Goal: Task Accomplishment & Management: Use online tool/utility

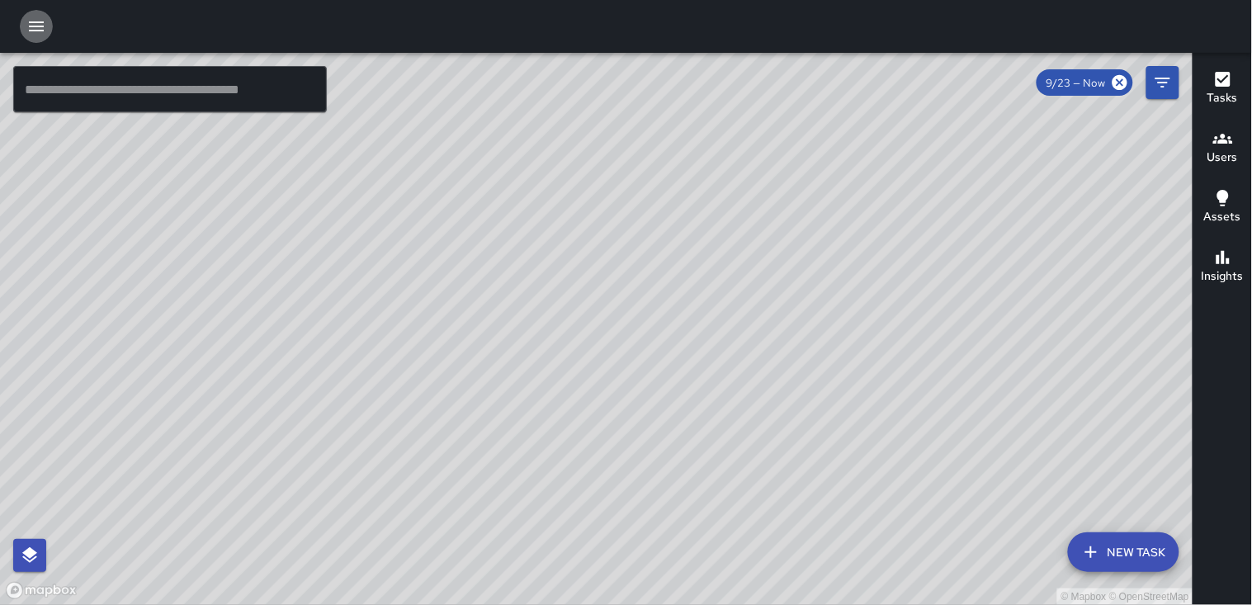
click at [34, 20] on icon "button" at bounding box center [36, 27] width 20 height 20
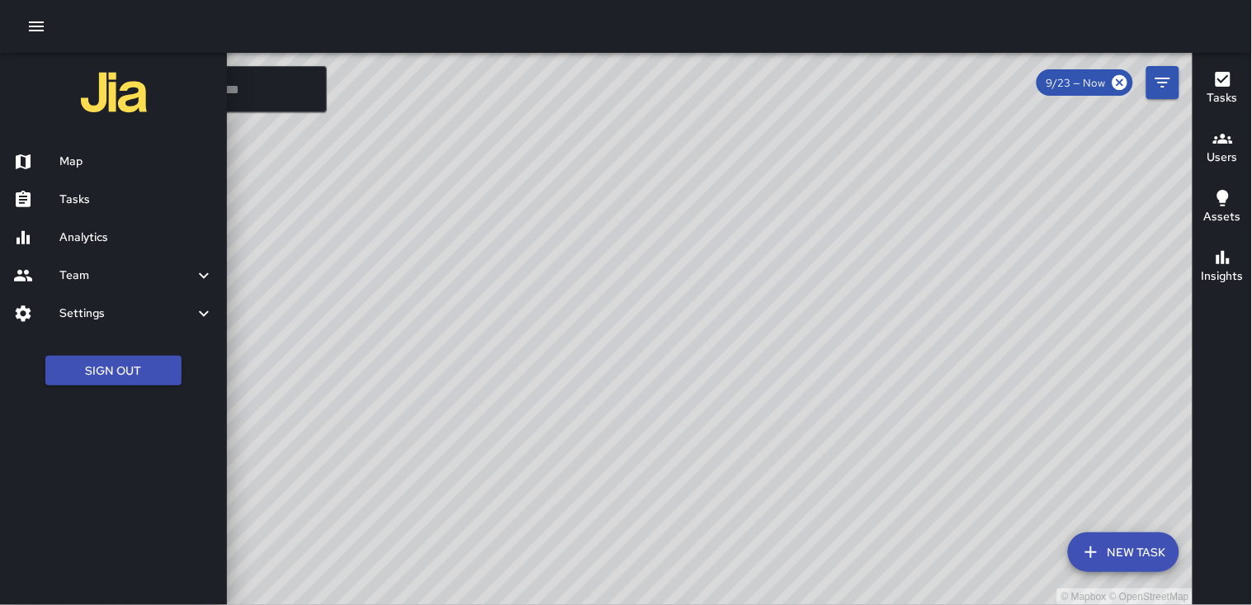
click at [602, 454] on div "Tasks Users Assets Insights" at bounding box center [1221, 329] width 59 height 552
click at [144, 186] on div "Tasks" at bounding box center [113, 200] width 227 height 38
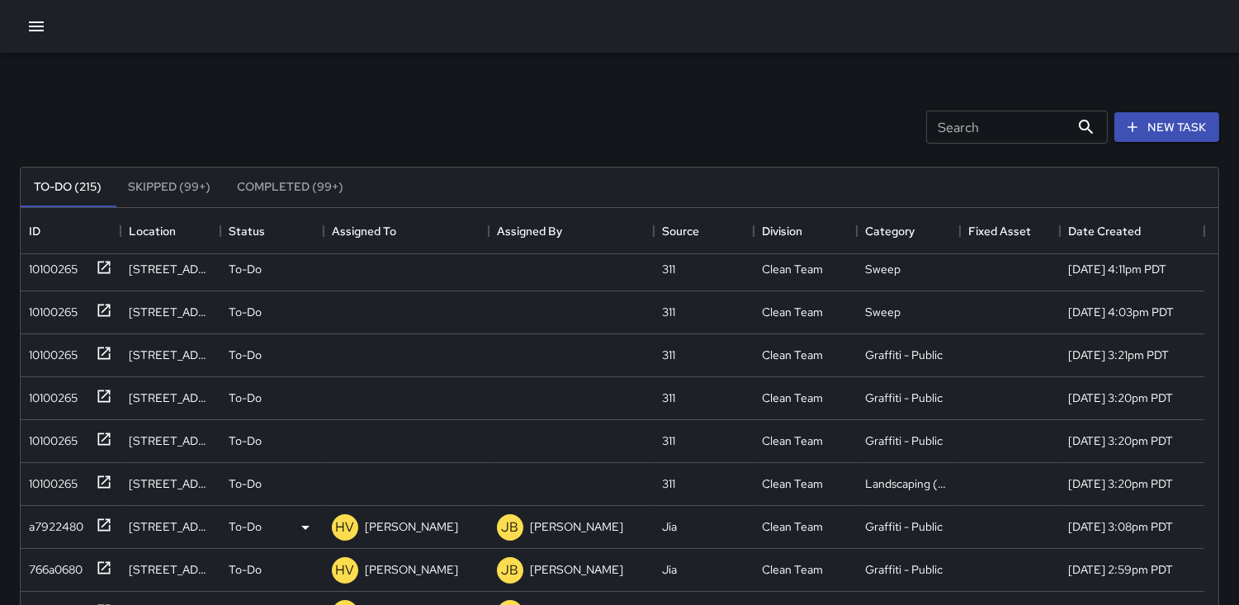
scroll to position [183, 0]
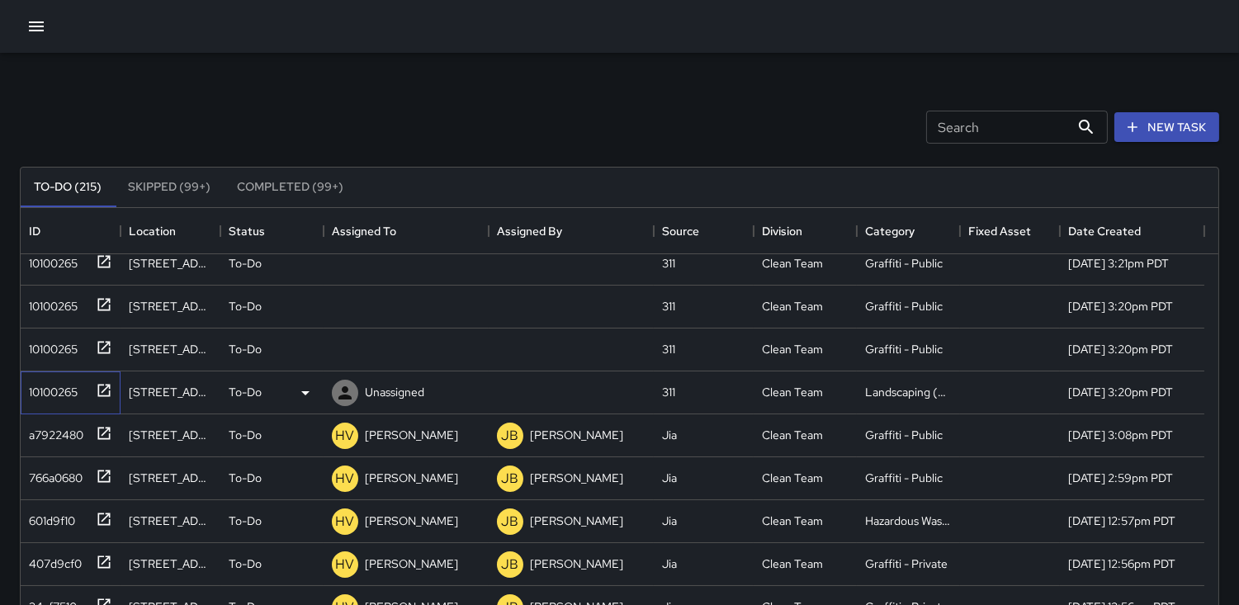
click at [41, 389] on div "10100265" at bounding box center [49, 388] width 55 height 23
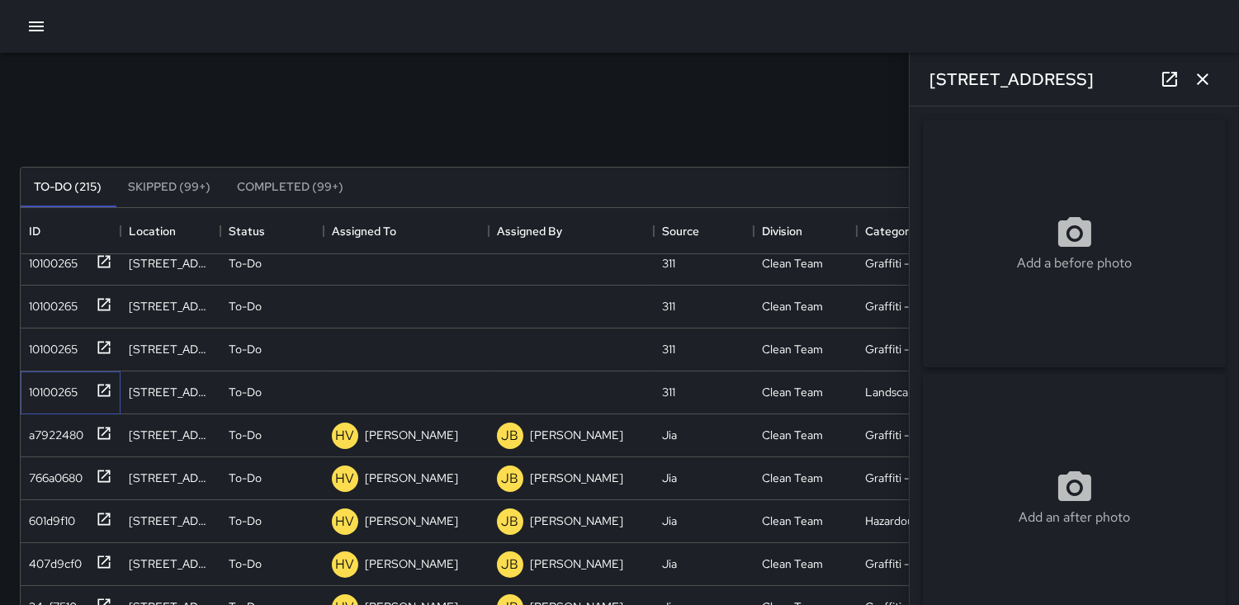
type input "**********"
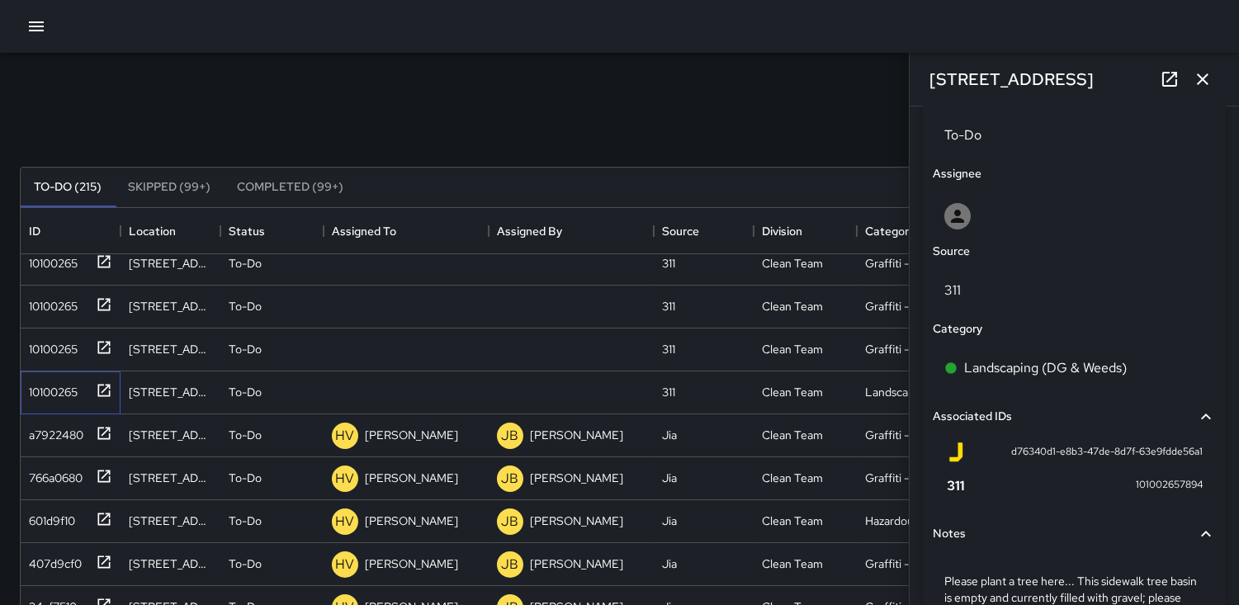
scroll to position [825, 0]
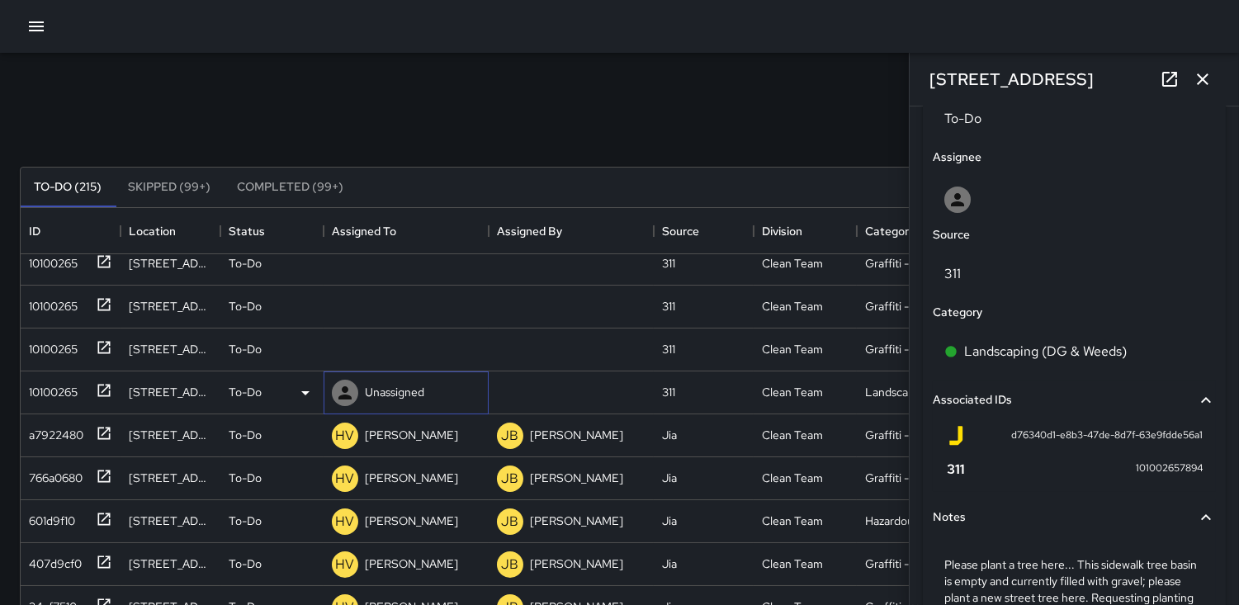
click at [347, 390] on icon at bounding box center [344, 392] width 13 height 13
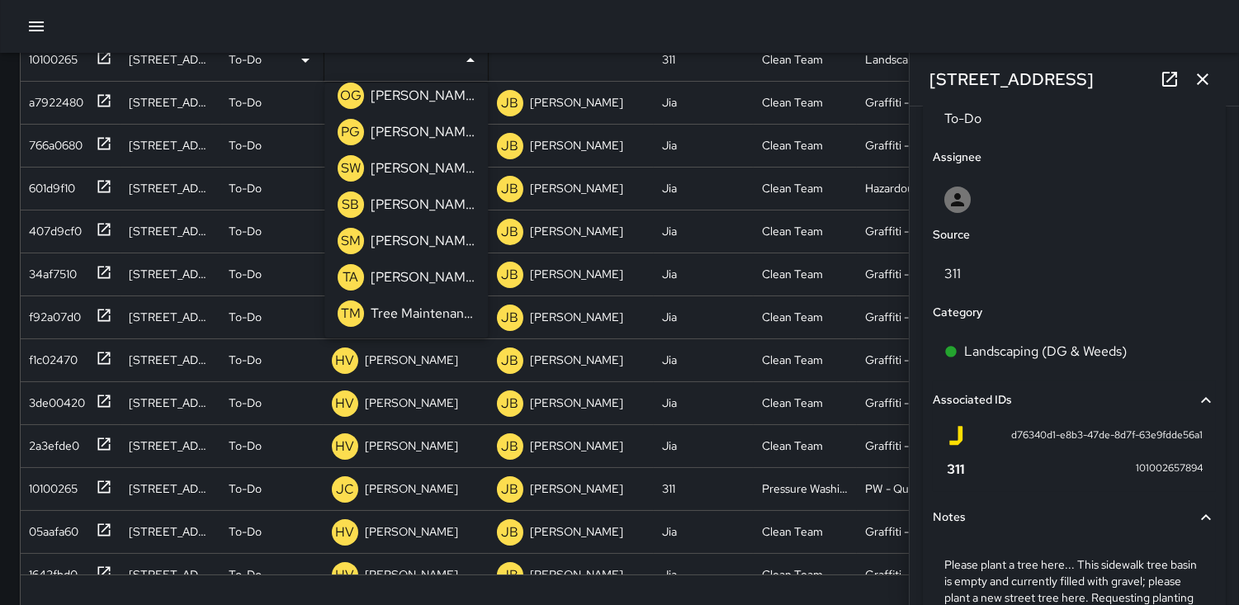
scroll to position [369, 0]
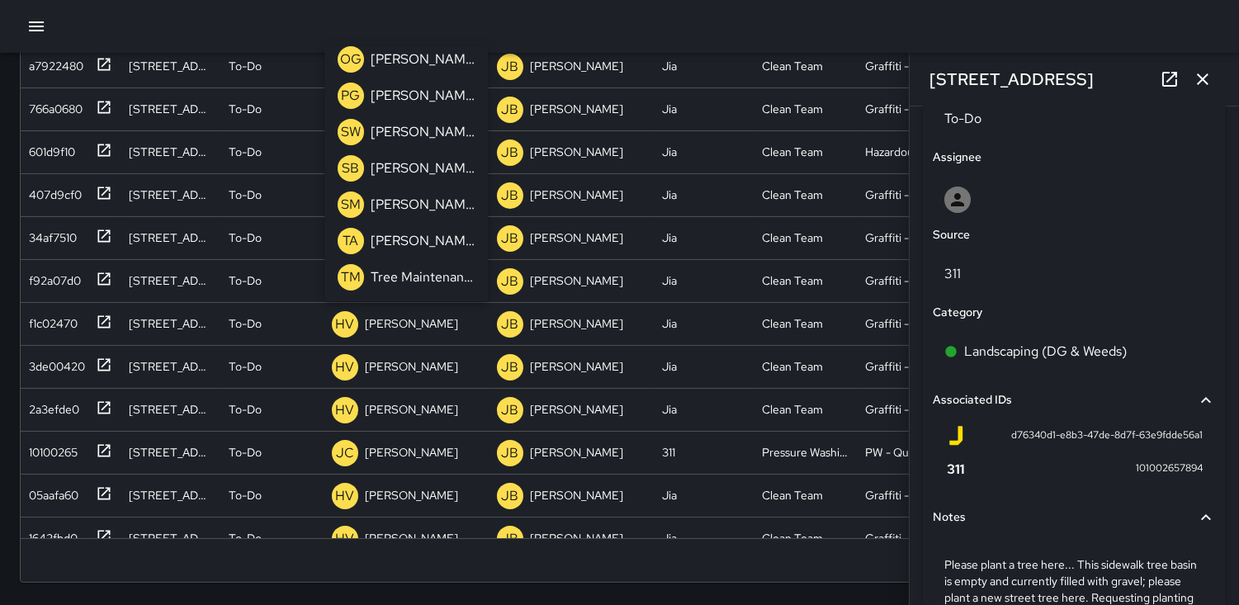
click at [349, 273] on p "TM" at bounding box center [351, 277] width 20 height 20
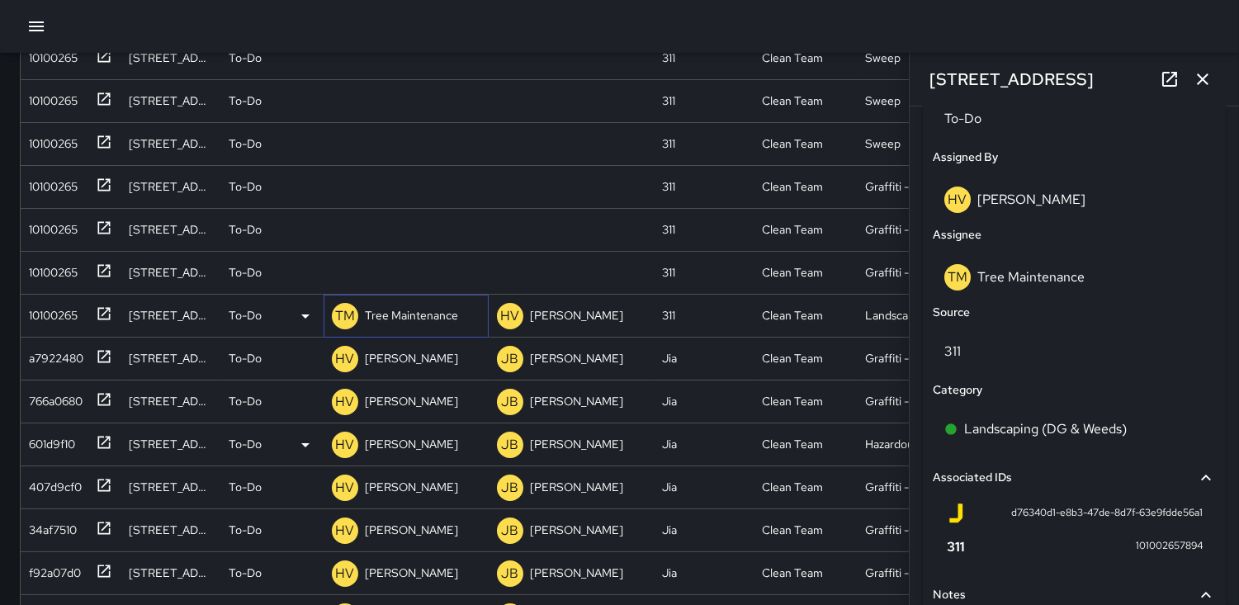
scroll to position [2, 0]
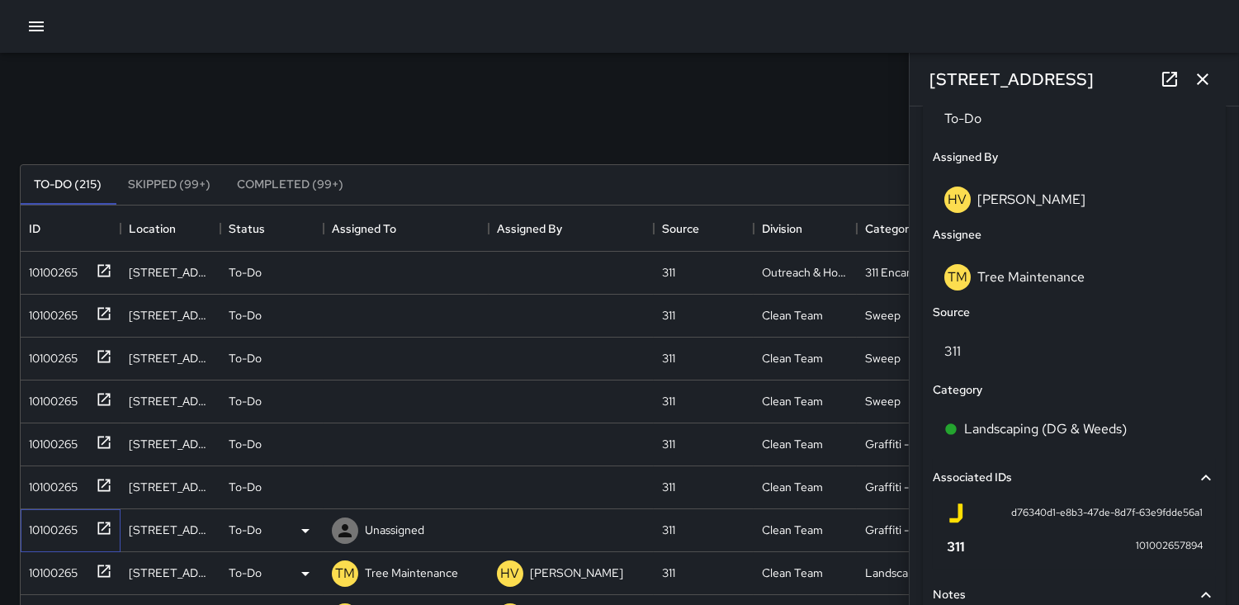
click at [59, 518] on div "10100265" at bounding box center [49, 526] width 55 height 23
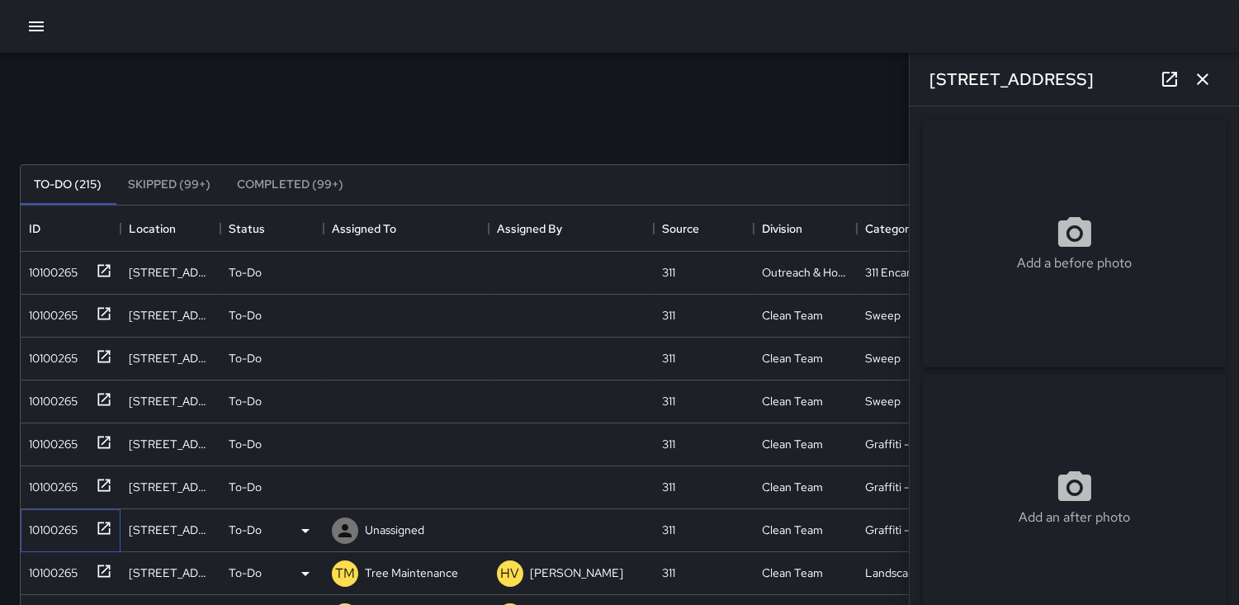
type input "**********"
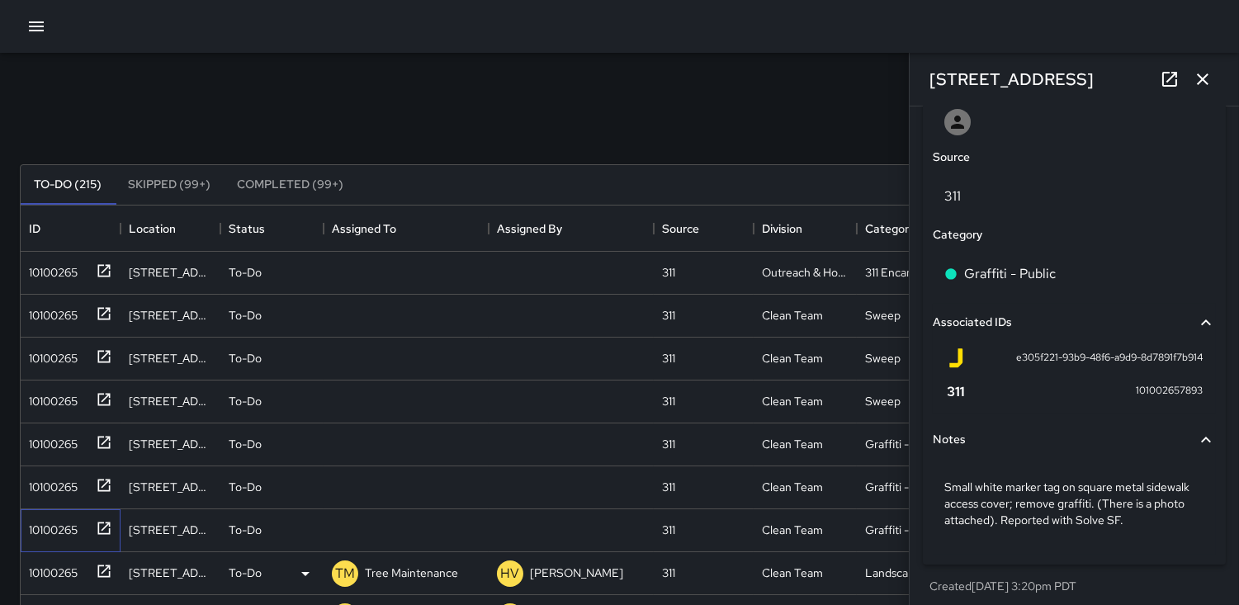
scroll to position [910, 0]
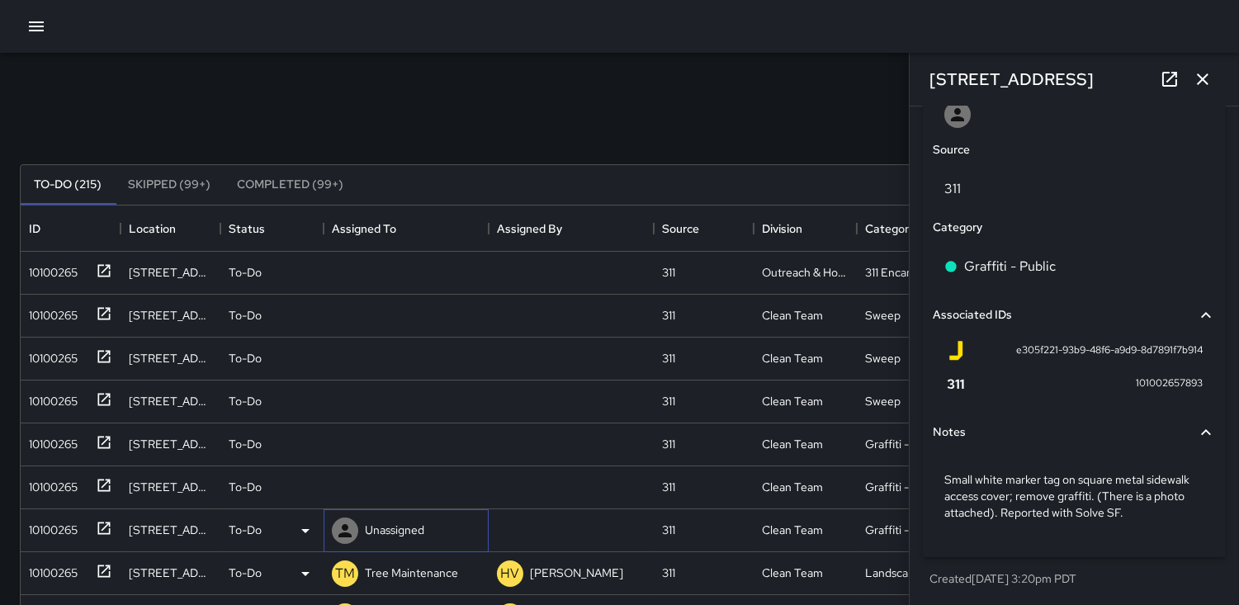
click at [342, 531] on icon at bounding box center [345, 531] width 20 height 20
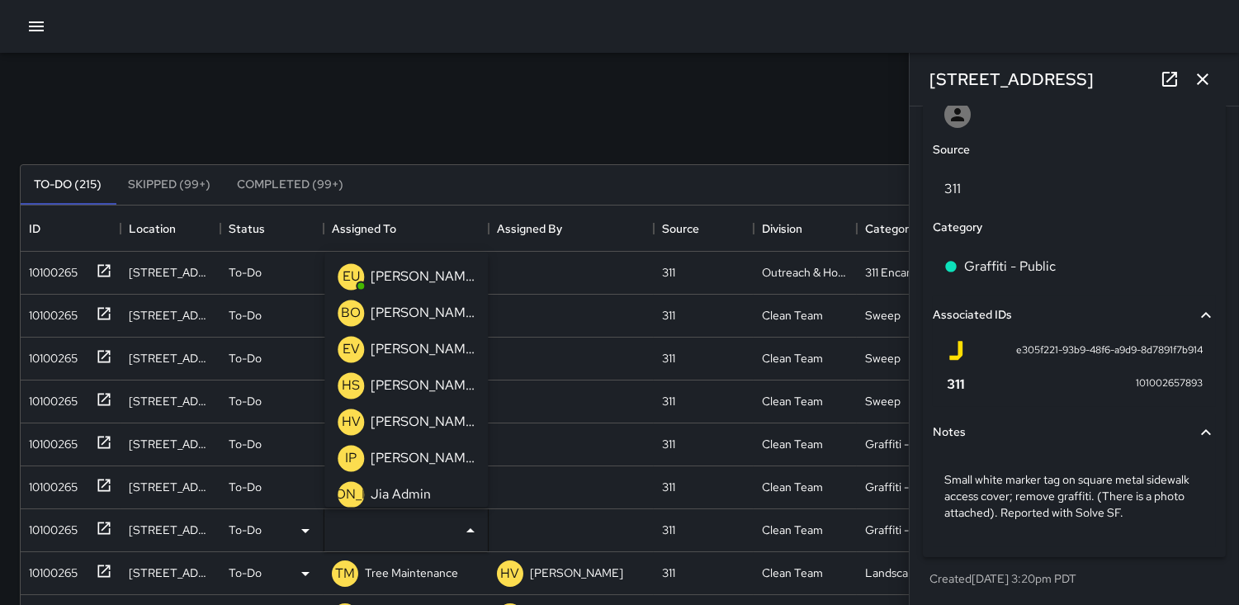
click at [351, 418] on p "HV" at bounding box center [351, 422] width 19 height 20
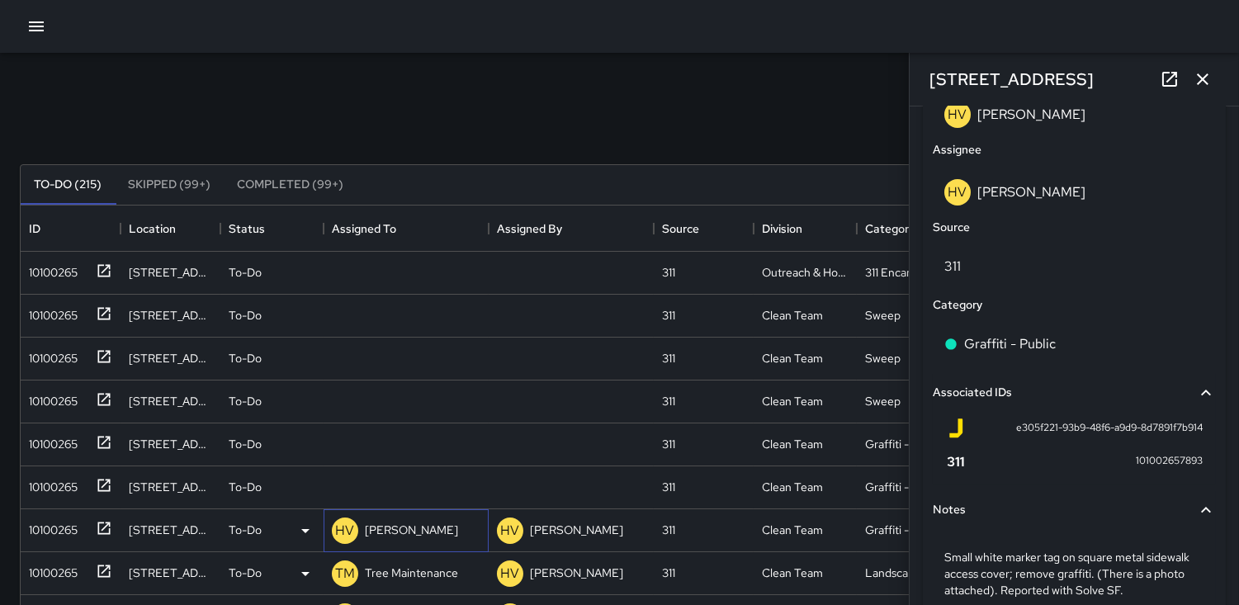
scroll to position [988, 0]
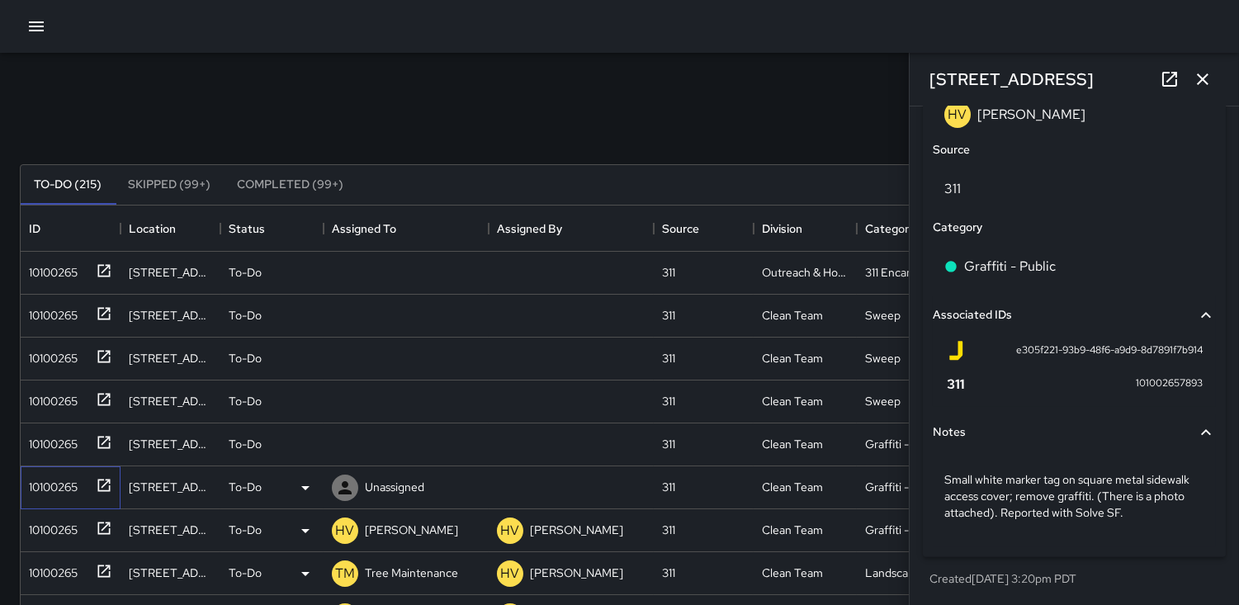
click at [59, 488] on div "10100265" at bounding box center [49, 483] width 55 height 23
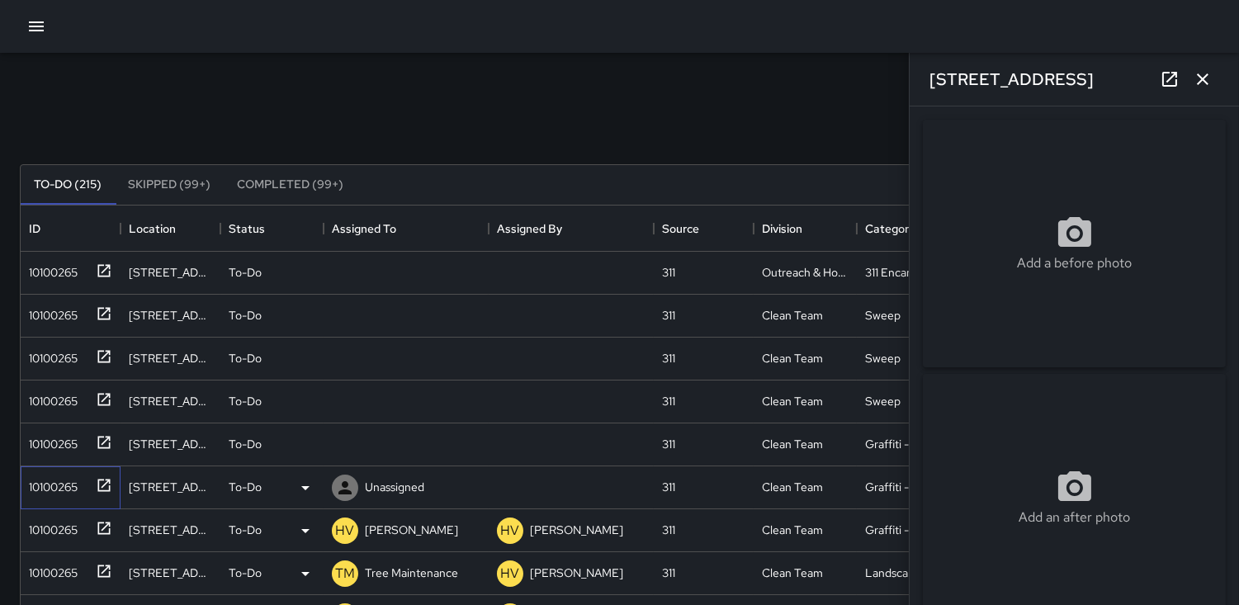
type input "**********"
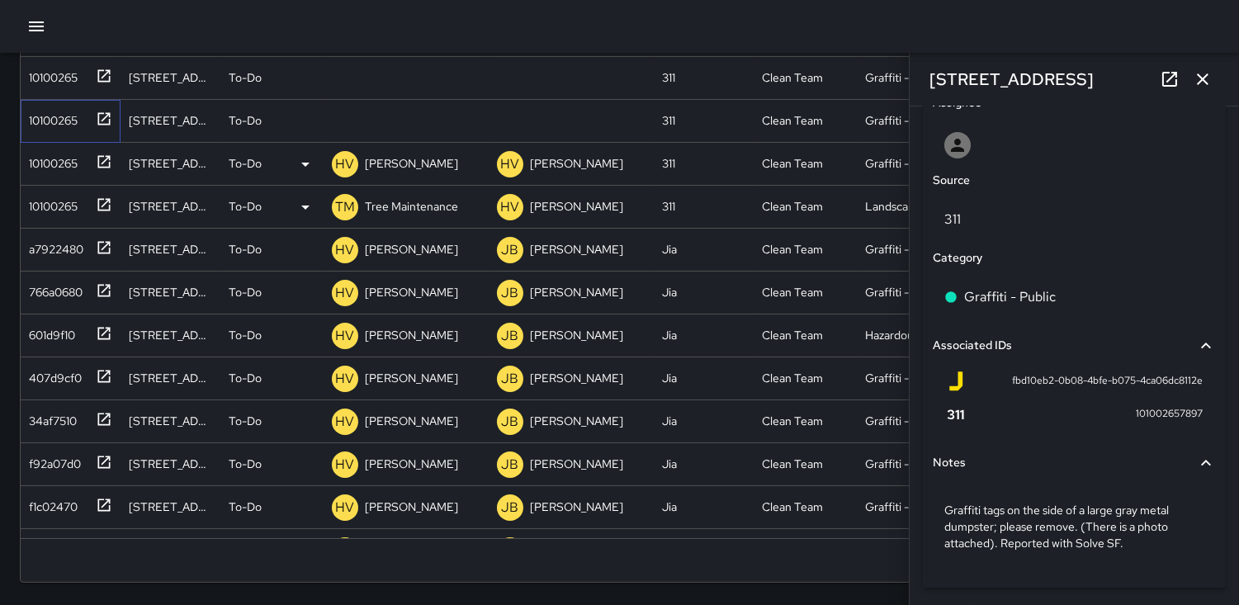
scroll to position [910, 0]
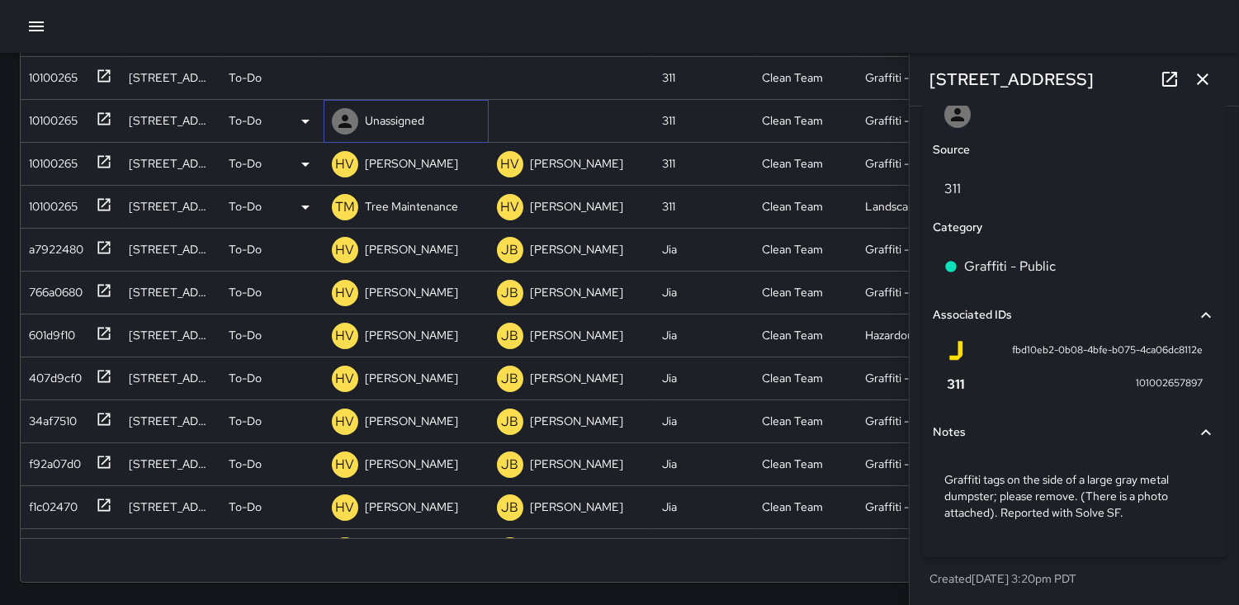
click at [348, 116] on icon at bounding box center [345, 121] width 20 height 20
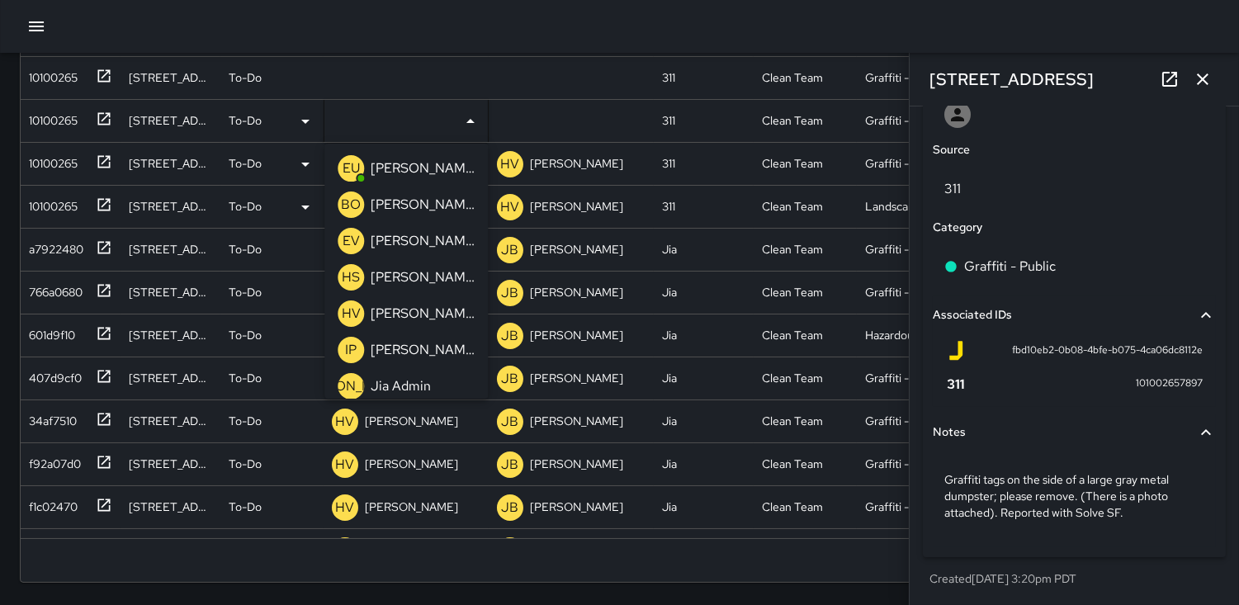
click at [344, 309] on p "HV" at bounding box center [351, 314] width 19 height 20
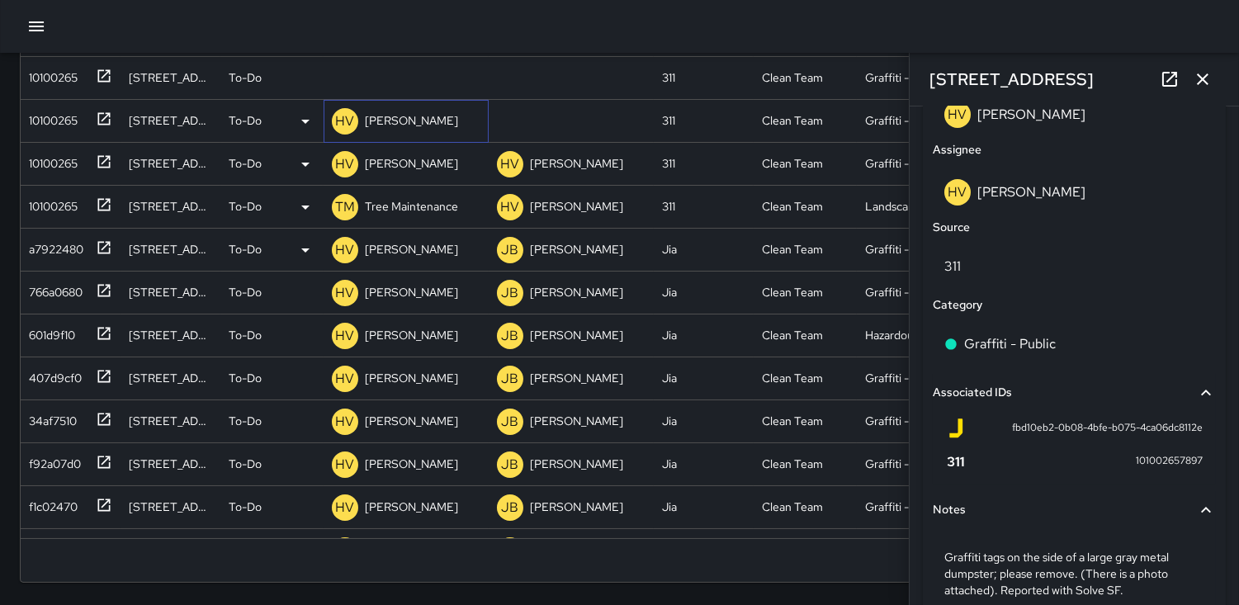
scroll to position [988, 0]
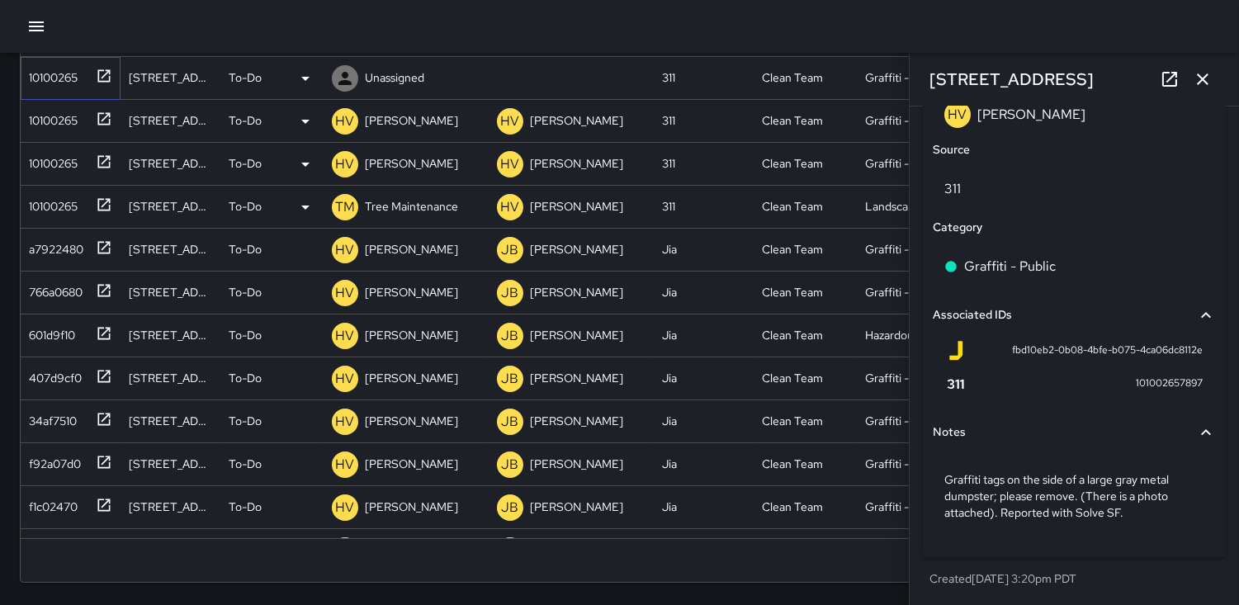
click at [43, 68] on div "10100265" at bounding box center [49, 74] width 55 height 23
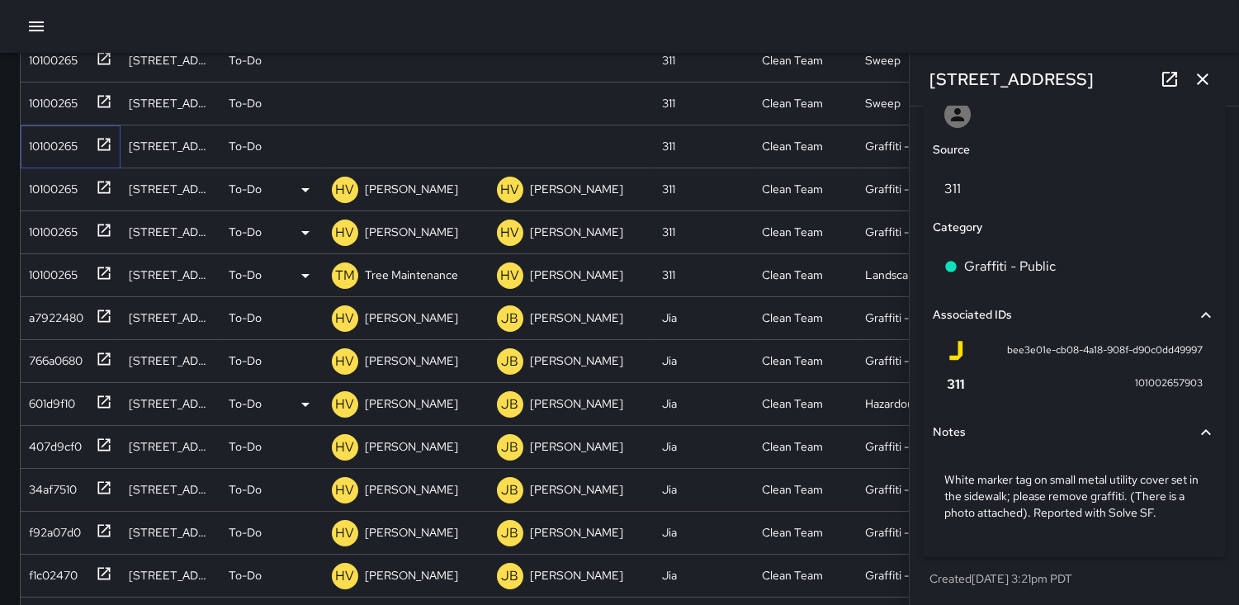
scroll to position [186, 0]
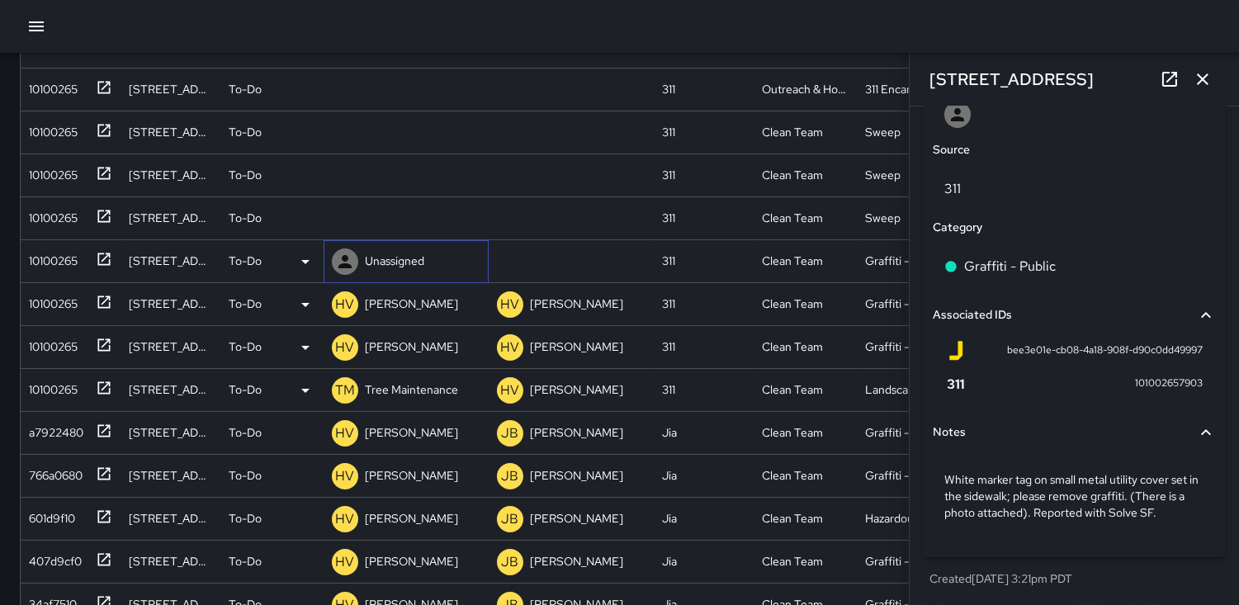
click at [351, 258] on icon at bounding box center [345, 262] width 20 height 20
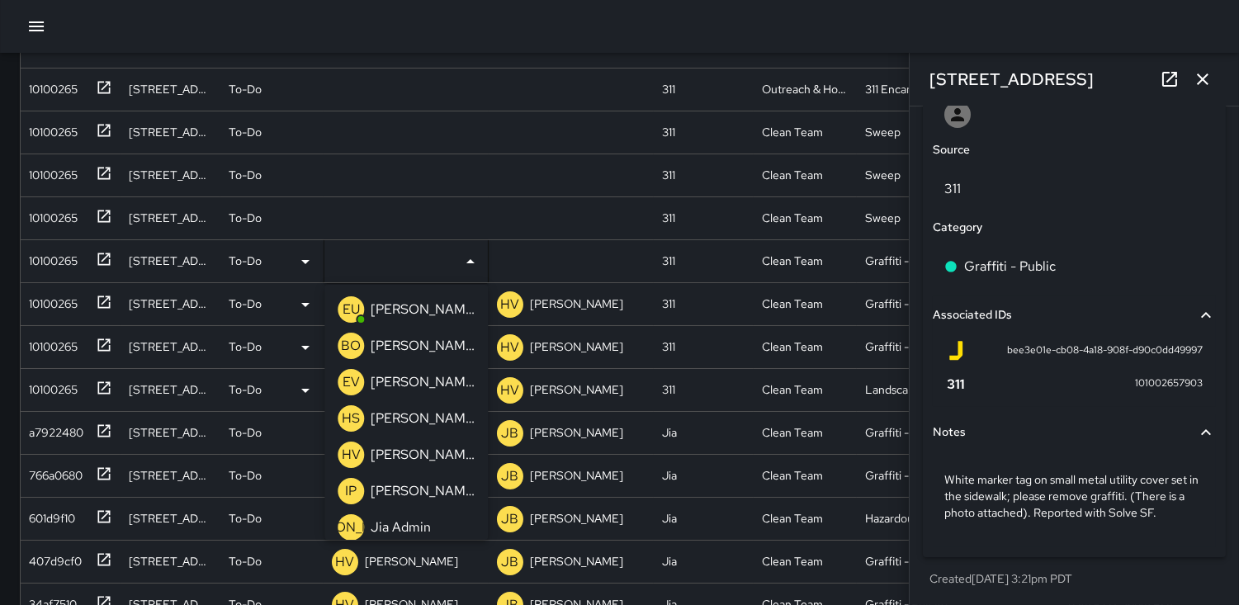
click at [347, 455] on p "HV" at bounding box center [351, 455] width 19 height 20
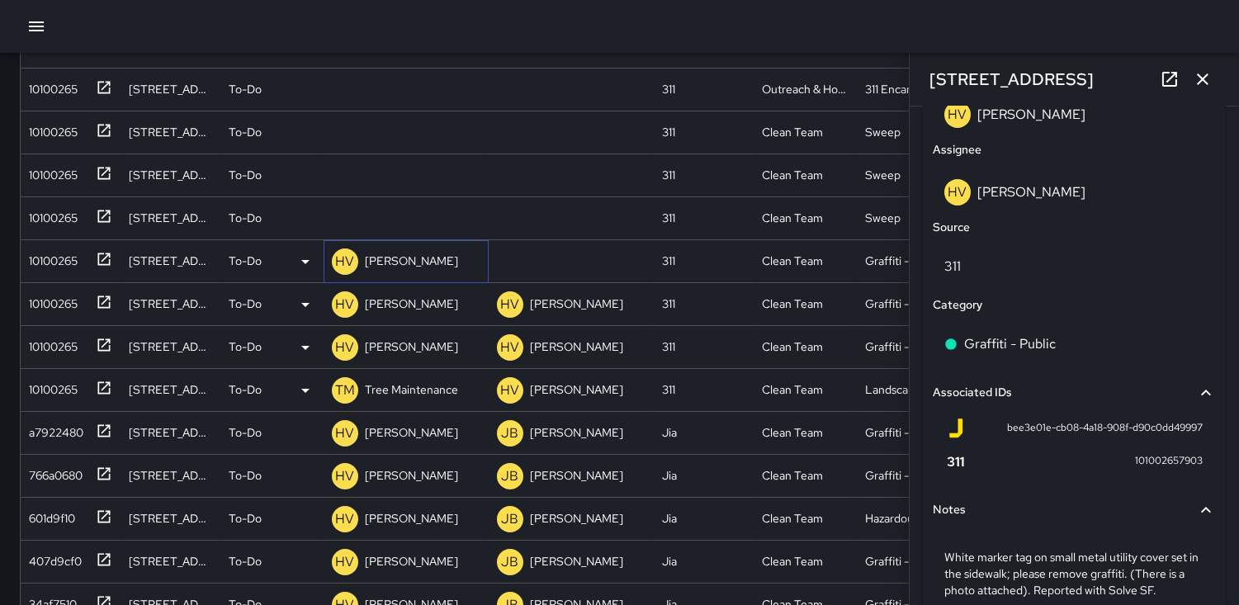
scroll to position [988, 0]
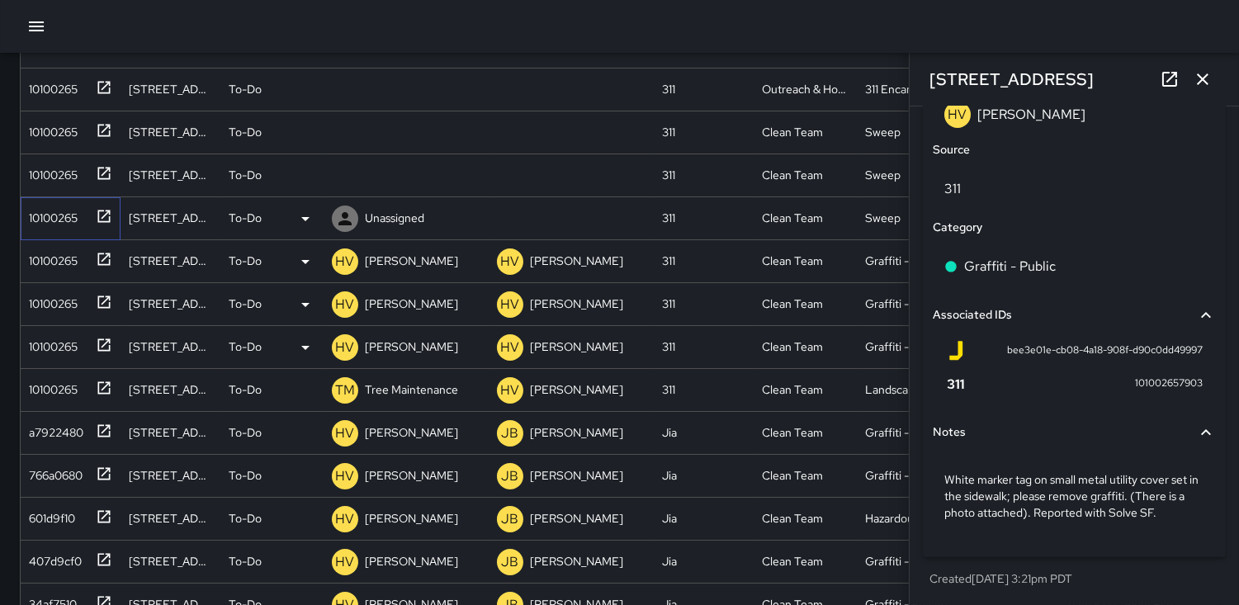
click at [50, 218] on div "10100265" at bounding box center [49, 214] width 55 height 23
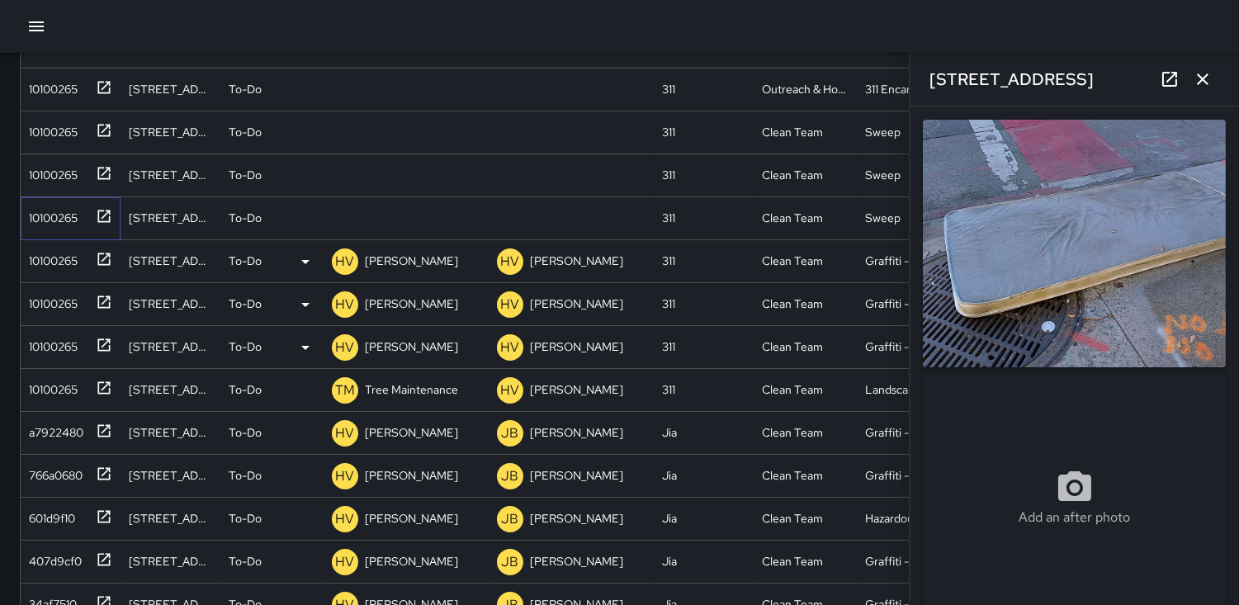
type input "**********"
click at [302, 219] on icon at bounding box center [305, 219] width 20 height 20
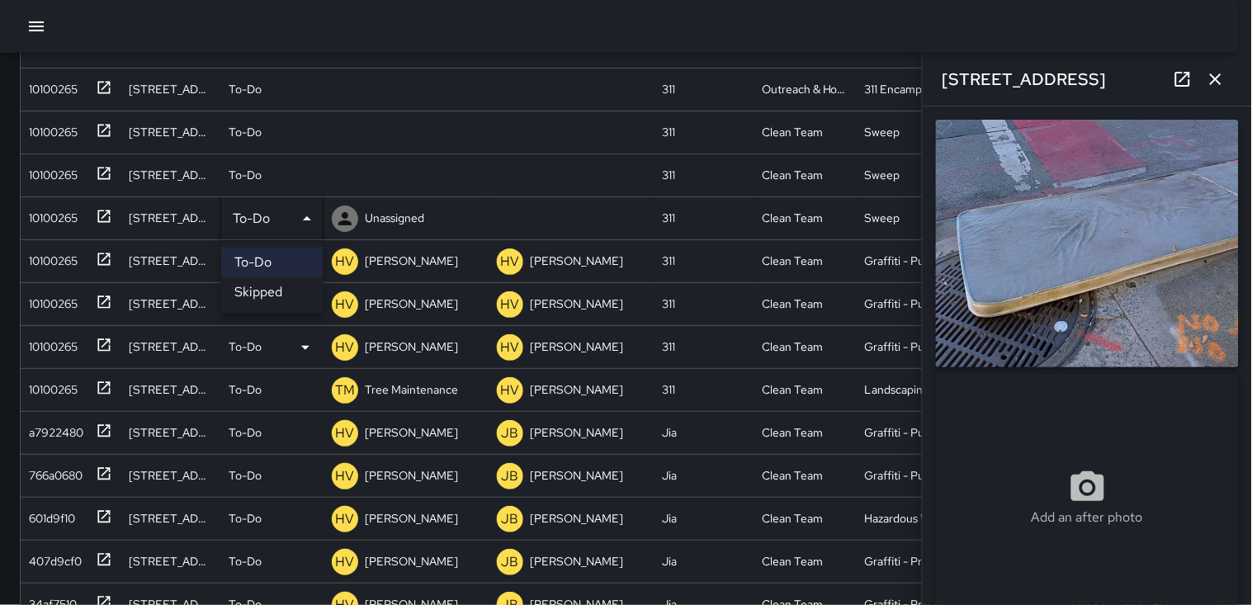
click at [294, 292] on li "Skipped" at bounding box center [271, 292] width 101 height 30
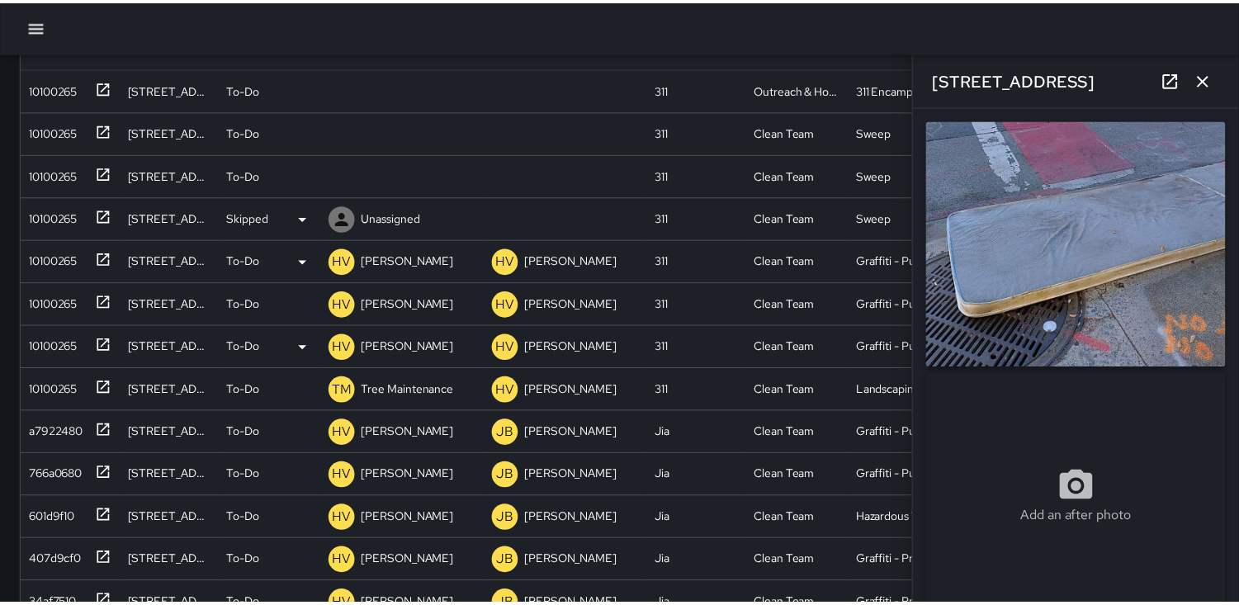
scroll to position [14, 14]
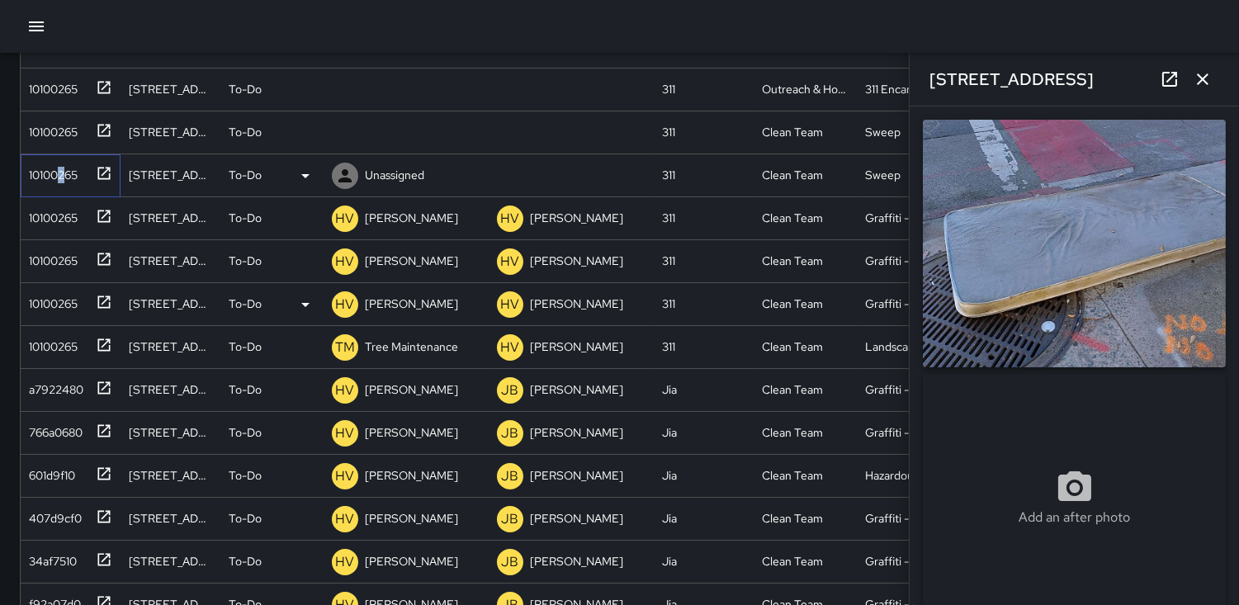
click at [61, 182] on div "10100265" at bounding box center [49, 171] width 55 height 23
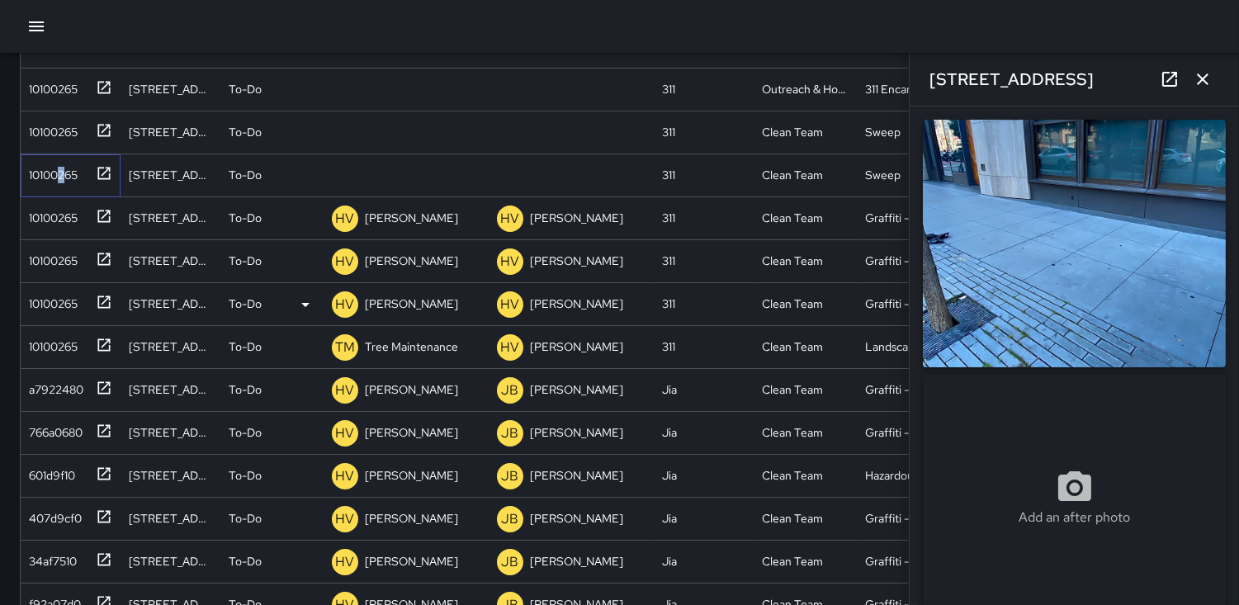
scroll to position [48, 0]
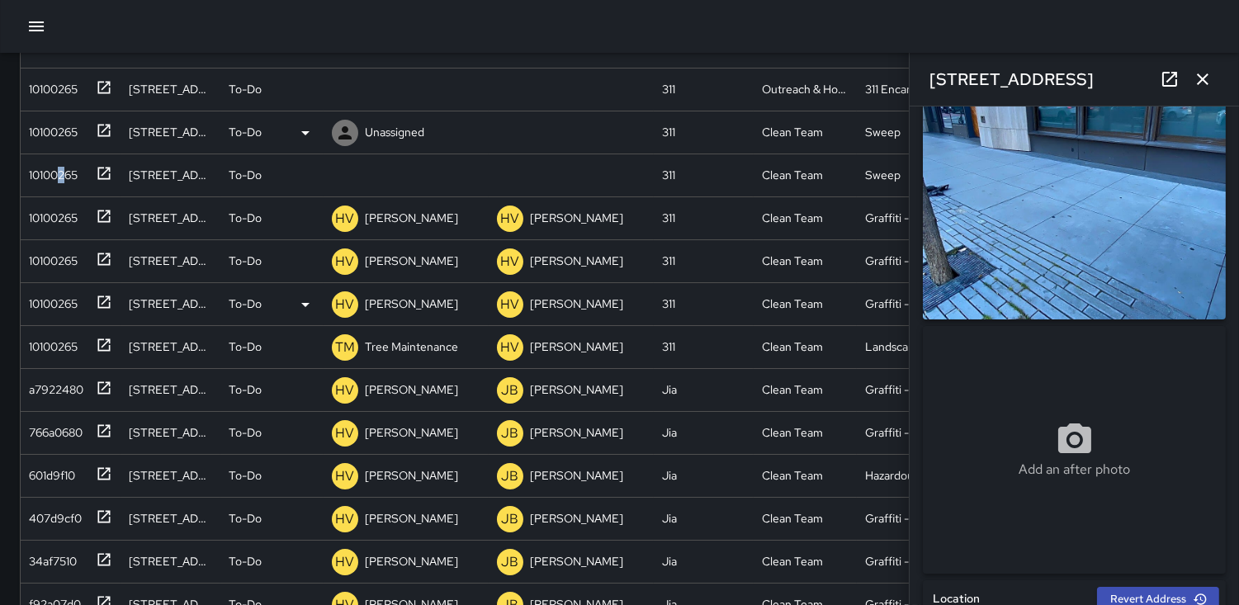
click at [602, 85] on icon "button" at bounding box center [1202, 79] width 20 height 20
click at [602, 81] on div "[DATE] 5:59am PDT" at bounding box center [1131, 89] width 144 height 43
click at [59, 169] on div "10100265" at bounding box center [49, 171] width 55 height 23
click at [42, 130] on div "10100265" at bounding box center [49, 128] width 55 height 23
